Goal: Check status: Check status

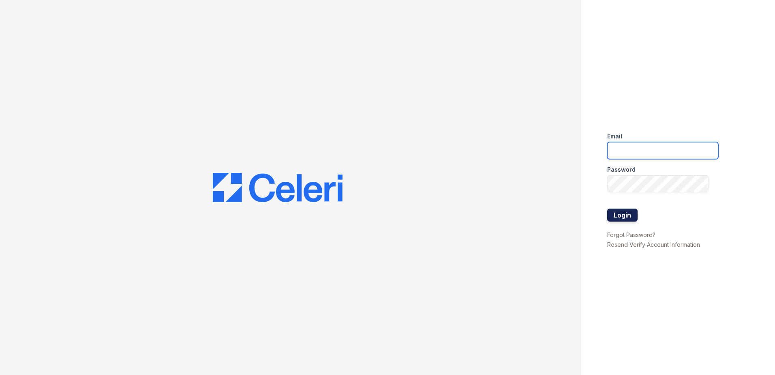
type input "[EMAIL_ADDRESS][DOMAIN_NAME]"
click at [635, 212] on button "Login" at bounding box center [622, 214] width 30 height 13
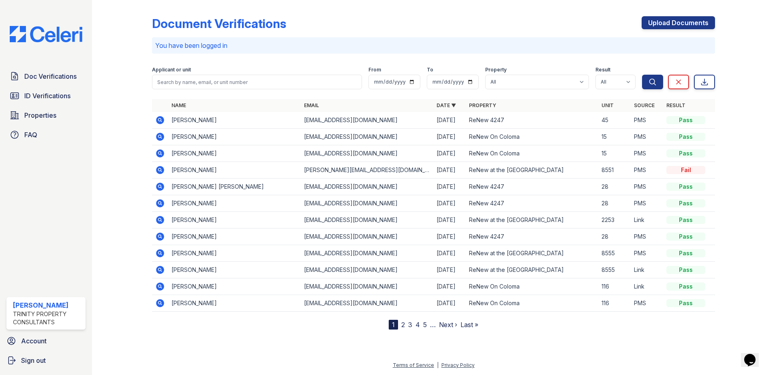
click at [159, 157] on icon at bounding box center [160, 153] width 8 height 8
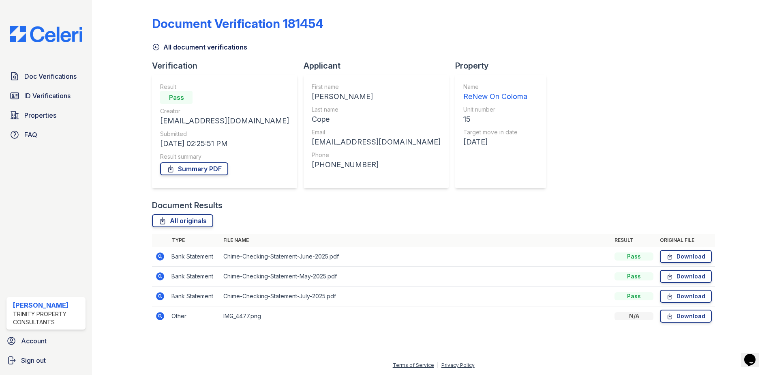
click at [160, 316] on icon at bounding box center [160, 315] width 2 height 2
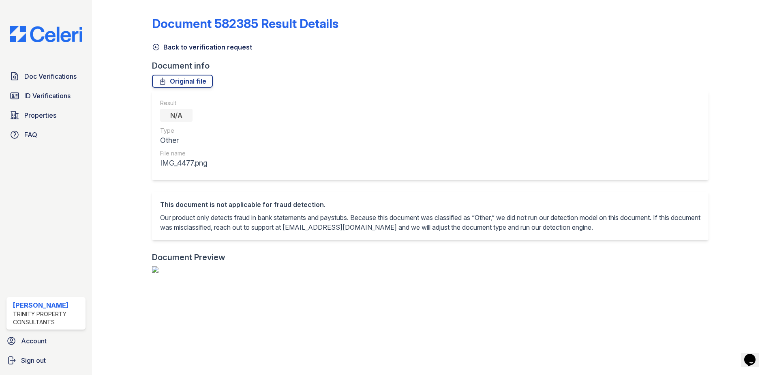
click at [151, 45] on div at bounding box center [128, 321] width 47 height 637
click at [156, 45] on icon at bounding box center [156, 47] width 8 height 8
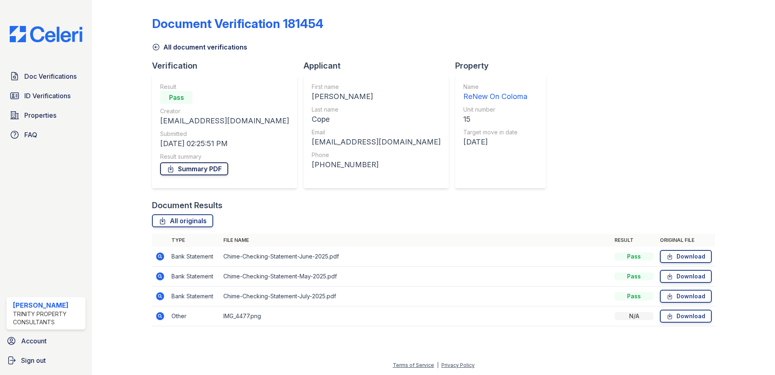
click at [199, 165] on link "Summary PDF" at bounding box center [194, 168] width 68 height 13
click at [154, 45] on icon at bounding box center [156, 47] width 8 height 8
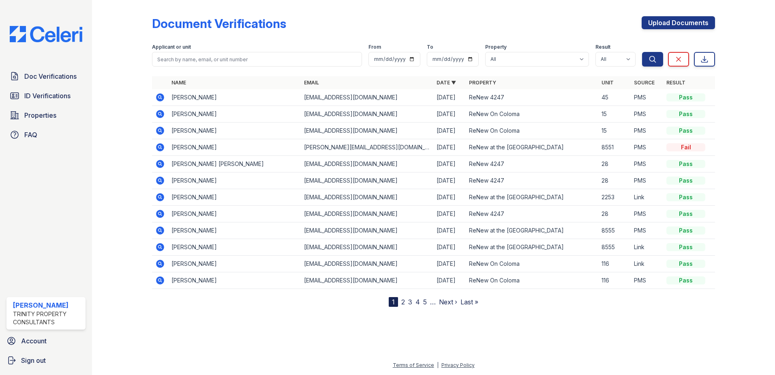
click at [160, 111] on icon at bounding box center [160, 114] width 8 height 8
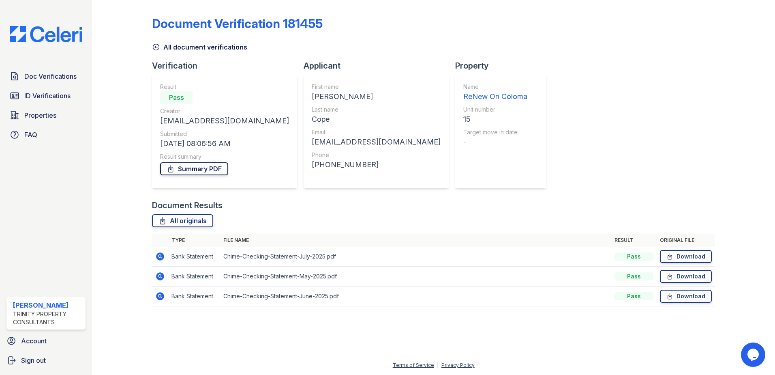
click at [194, 169] on link "Summary PDF" at bounding box center [194, 168] width 68 height 13
click at [152, 44] on icon at bounding box center [156, 47] width 8 height 8
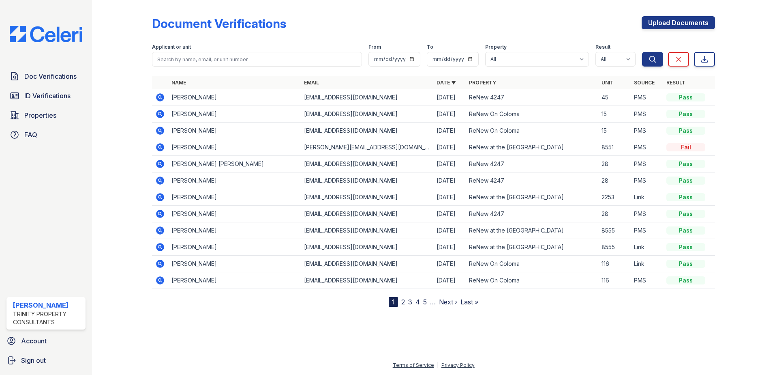
click at [163, 113] on icon at bounding box center [160, 114] width 8 height 8
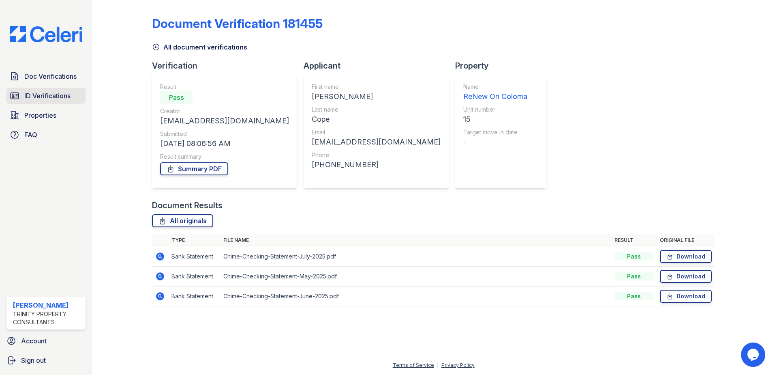
click at [54, 88] on link "ID Verifications" at bounding box center [45, 96] width 79 height 16
click at [59, 76] on span "Doc Verifications" at bounding box center [50, 76] width 52 height 10
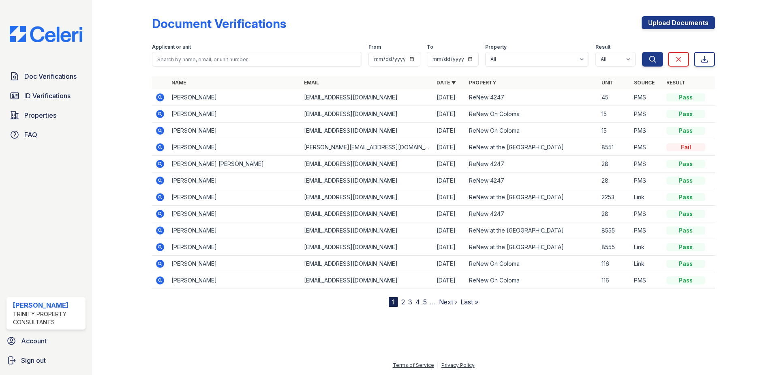
click at [162, 131] on icon at bounding box center [160, 131] width 8 height 8
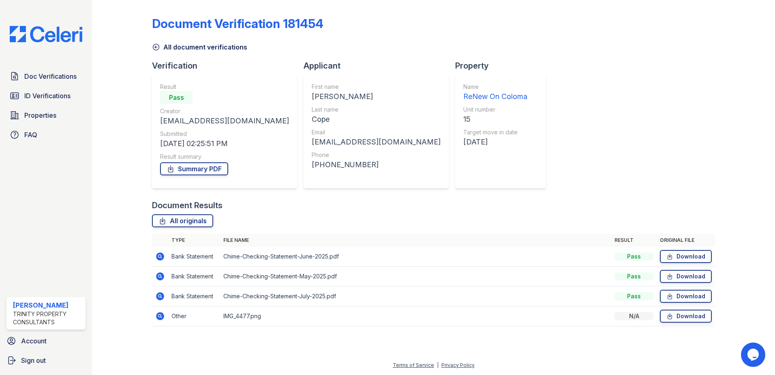
click at [161, 255] on icon at bounding box center [160, 256] width 10 height 10
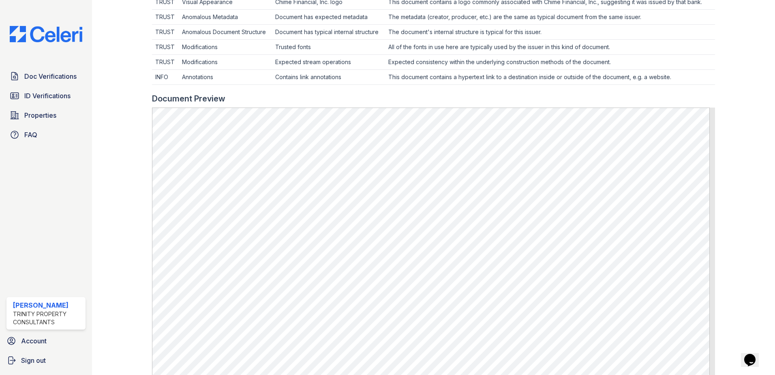
scroll to position [284, 0]
click at [43, 75] on span "Doc Verifications" at bounding box center [50, 76] width 52 height 10
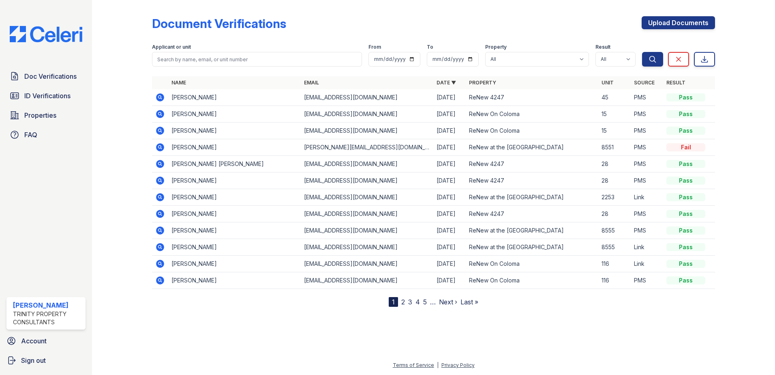
click at [160, 113] on icon at bounding box center [160, 113] width 2 height 2
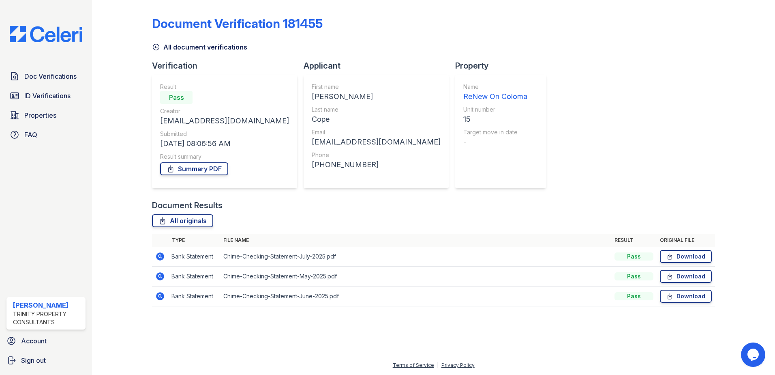
click at [161, 257] on icon at bounding box center [160, 256] width 8 height 8
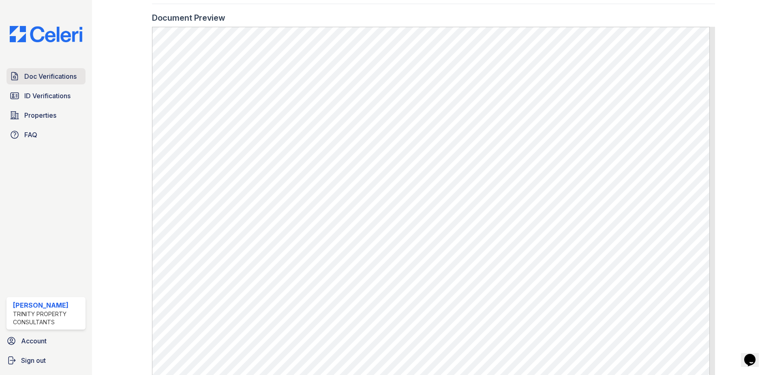
click at [52, 81] on span "Doc Verifications" at bounding box center [50, 76] width 52 height 10
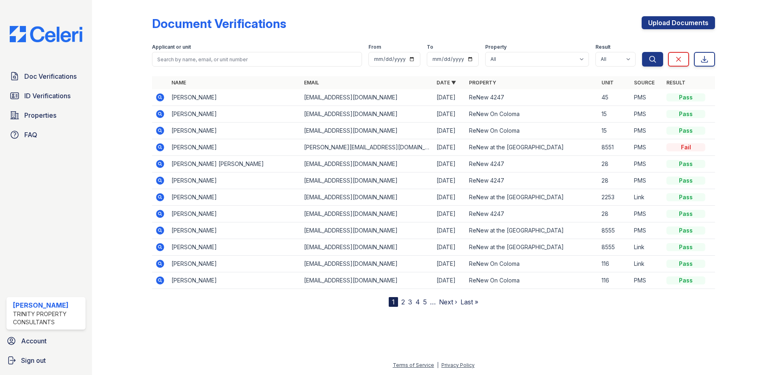
click at [162, 149] on icon at bounding box center [160, 147] width 10 height 10
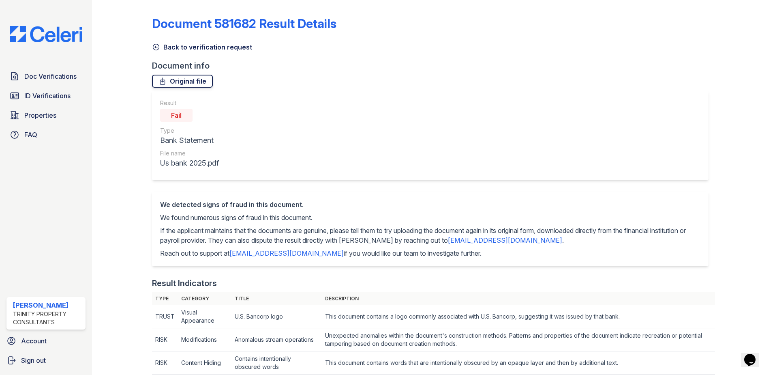
click at [190, 77] on link "Original file" at bounding box center [182, 81] width 61 height 13
click at [154, 46] on icon at bounding box center [156, 47] width 8 height 8
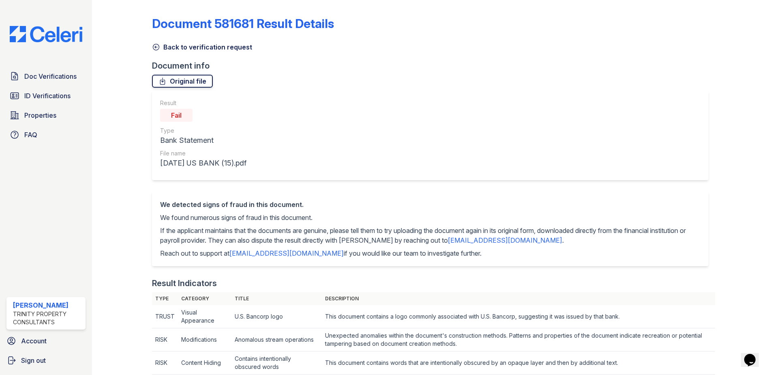
click at [178, 80] on link "Original file" at bounding box center [182, 81] width 61 height 13
click at [152, 49] on icon at bounding box center [156, 47] width 8 height 8
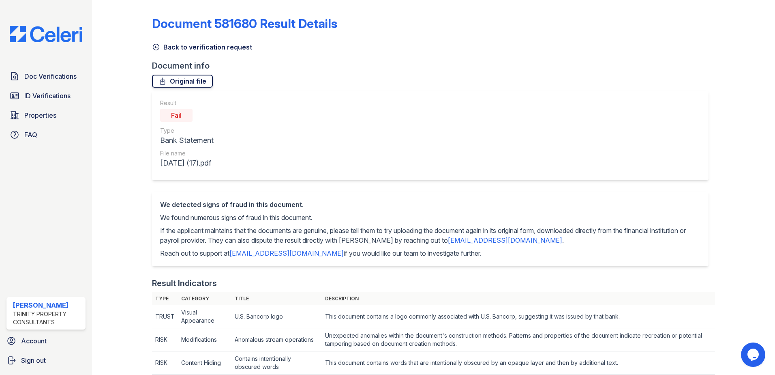
click at [180, 82] on link "Original file" at bounding box center [182, 81] width 61 height 13
click at [155, 47] on icon at bounding box center [156, 47] width 8 height 8
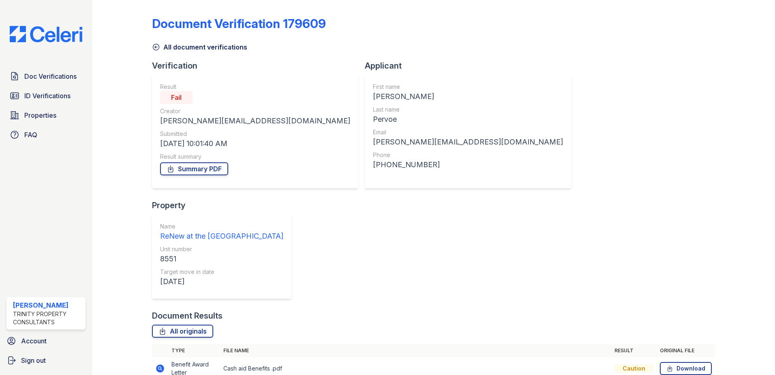
click at [160, 364] on icon at bounding box center [160, 368] width 8 height 8
